Goal: Information Seeking & Learning: Learn about a topic

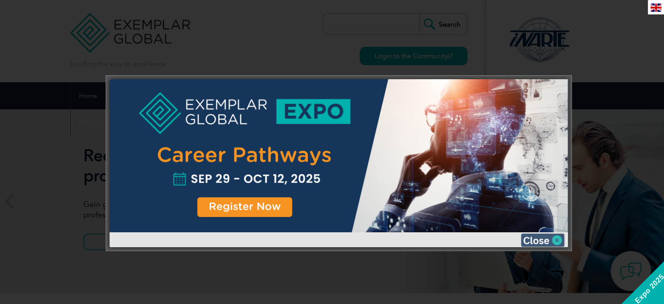
click at [558, 238] on img at bounding box center [543, 239] width 44 height 13
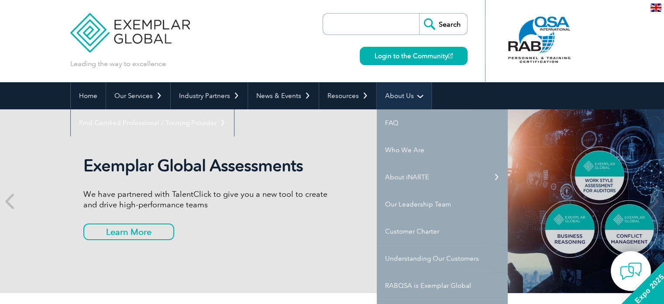
click at [402, 94] on link "About Us" at bounding box center [404, 95] width 55 height 27
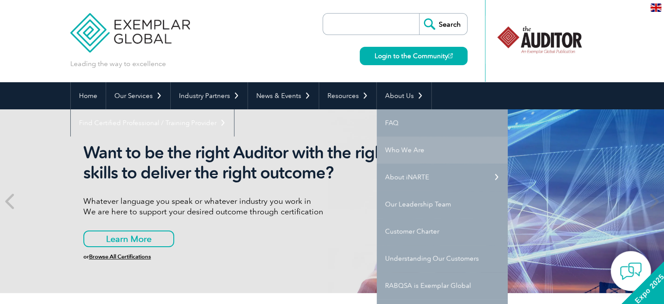
click at [414, 146] on link "Who We Are" at bounding box center [442, 149] width 131 height 27
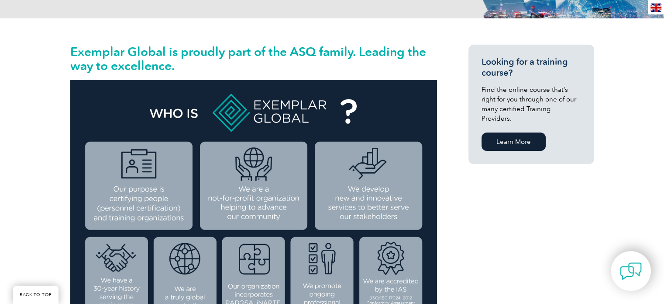
scroll to position [437, 0]
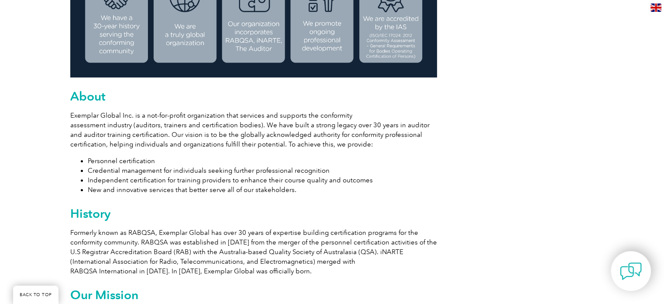
click at [354, 136] on p "Exemplar Global Inc. is a not-for-profit organization that services and support…" at bounding box center [253, 129] width 367 height 38
click at [404, 159] on li "Personnel certification" at bounding box center [262, 161] width 349 height 10
click at [229, 138] on p "Exemplar Global Inc. is a not-for-profit organization that services and support…" at bounding box center [253, 129] width 367 height 38
click at [225, 145] on p "Exemplar Global Inc. is a not-for-profit organization that services and support…" at bounding box center [253, 129] width 367 height 38
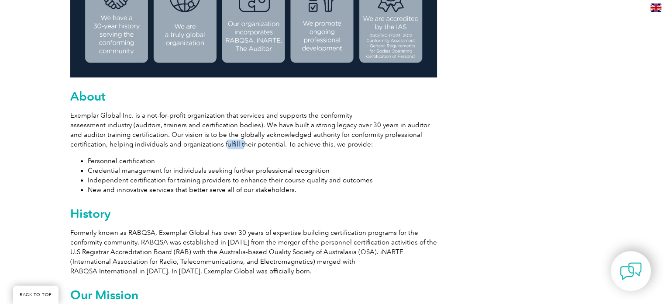
click at [225, 145] on p "Exemplar Global Inc. is a not-for-profit organization that services and support…" at bounding box center [253, 129] width 367 height 38
click at [346, 143] on p "Exemplar Global Inc. is a not-for-profit organization that services and support…" at bounding box center [253, 129] width 367 height 38
click at [347, 143] on p "Exemplar Global Inc. is a not-for-profit organization that services and support…" at bounding box center [253, 129] width 367 height 38
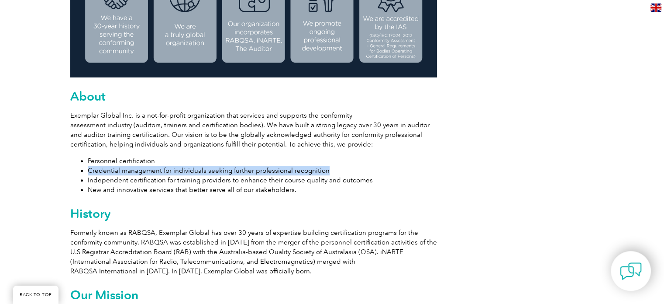
drag, startPoint x: 325, startPoint y: 169, endPoint x: 89, endPoint y: 168, distance: 235.8
click at [89, 168] on li "Credential management for individuals seeking further professional recognition" at bounding box center [262, 171] width 349 height 10
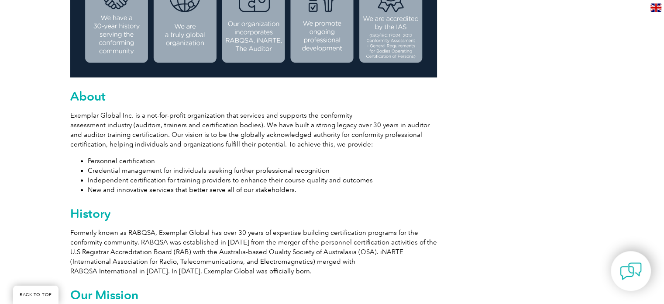
click at [295, 182] on li "Independent certification for training providers to enhance their course qualit…" at bounding box center [262, 180] width 349 height 10
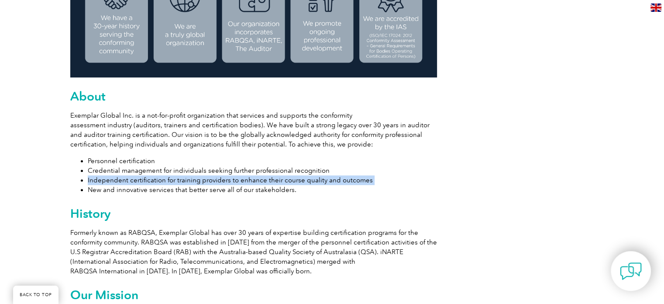
click at [295, 182] on li "Independent certification for training providers to enhance their course qualit…" at bounding box center [262, 180] width 349 height 10
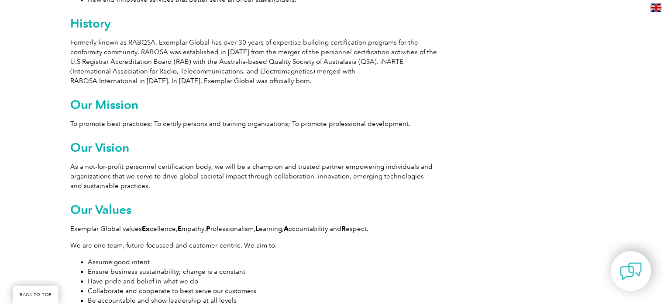
scroll to position [742, 0]
